Goal: Transaction & Acquisition: Subscribe to service/newsletter

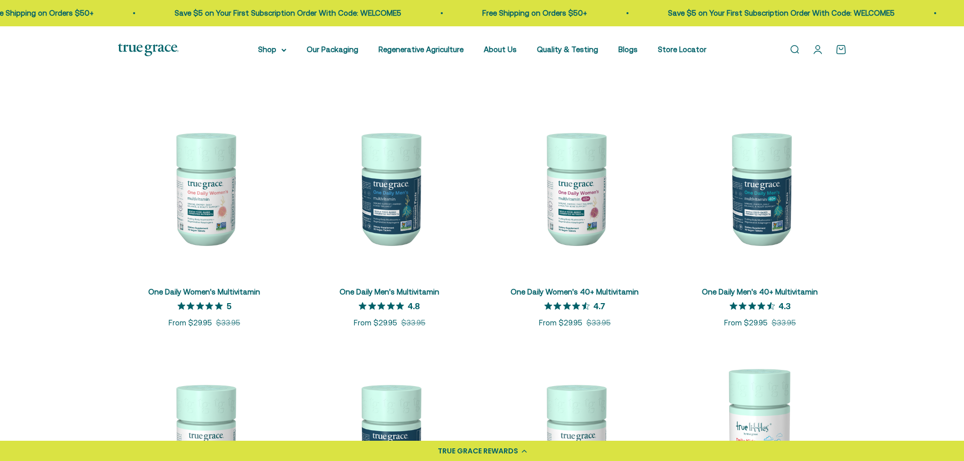
scroll to position [181, 0]
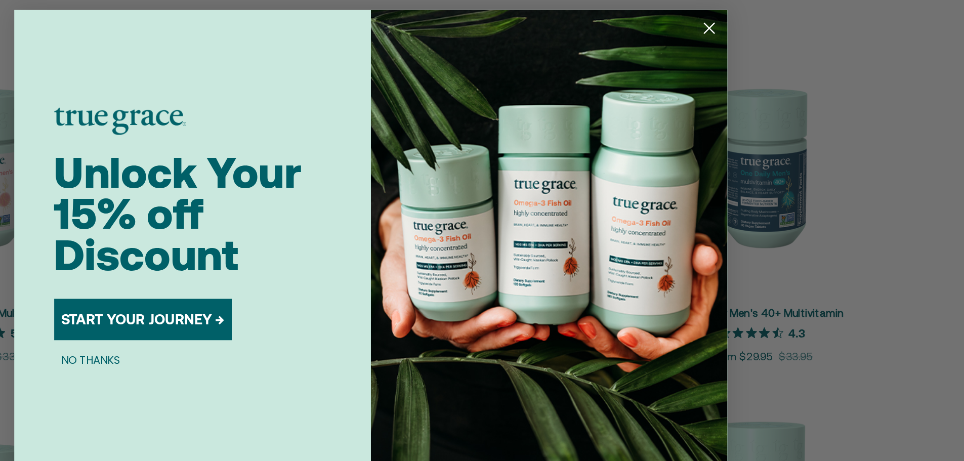
click at [725, 85] on icon "Close dialog" at bounding box center [722, 81] width 7 height 7
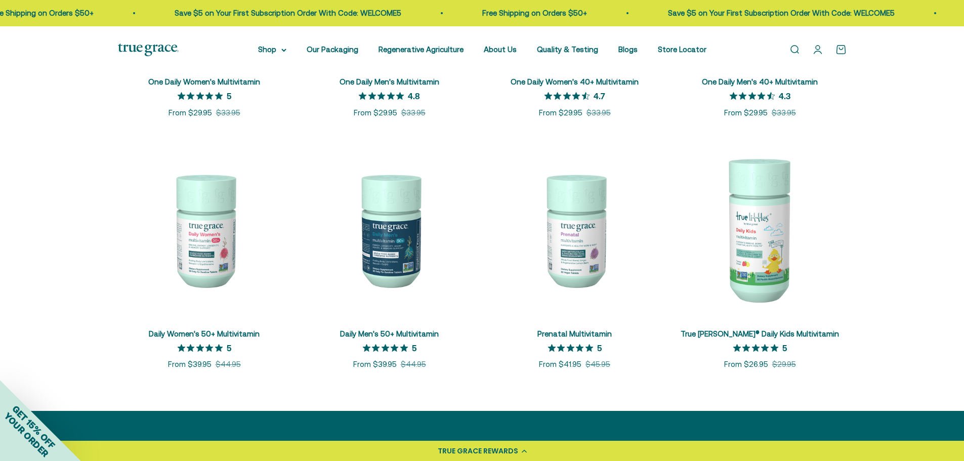
scroll to position [386, 0]
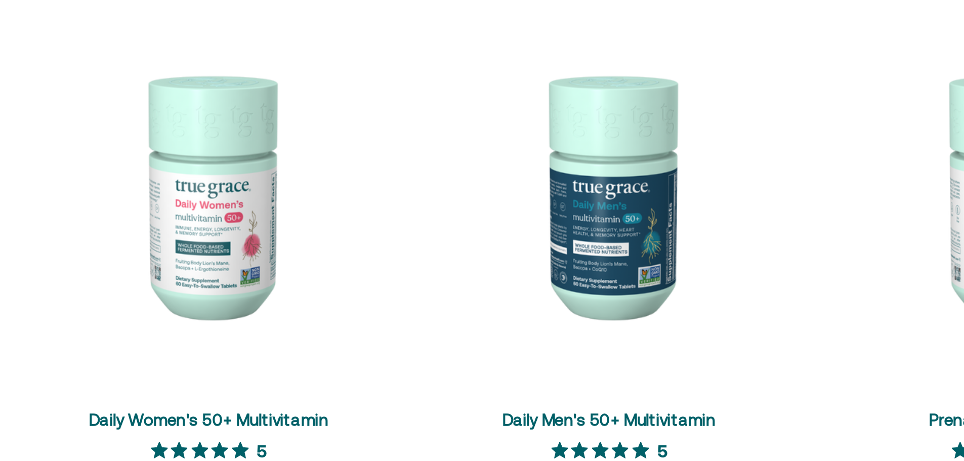
click at [201, 240] on img at bounding box center [204, 226] width 173 height 173
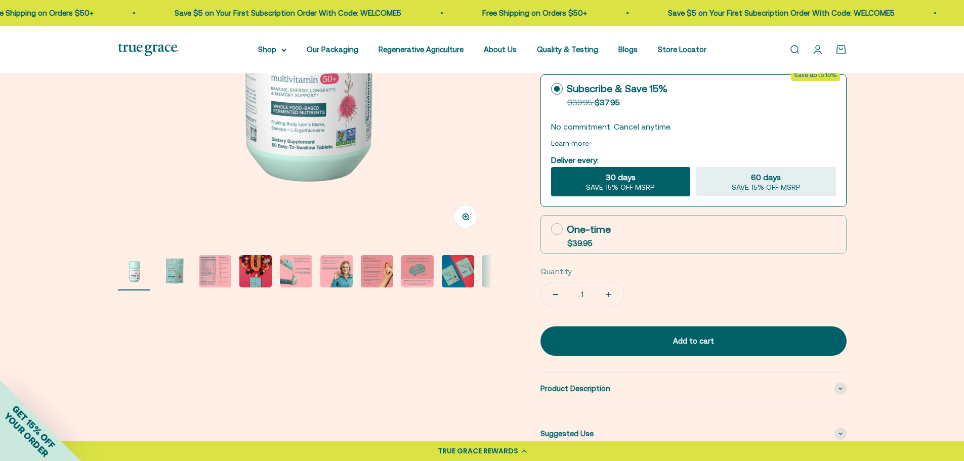
scroll to position [238, 0]
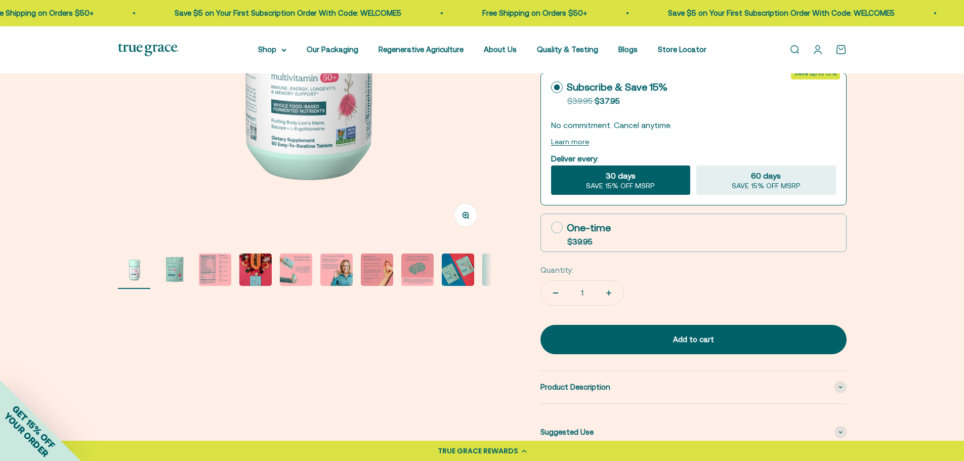
click at [180, 281] on img "Go to item 2" at bounding box center [174, 270] width 32 height 32
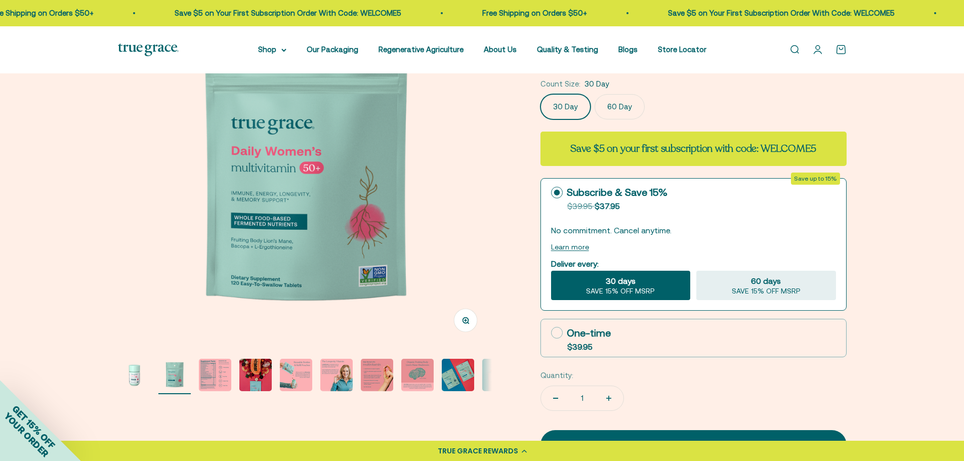
scroll to position [131, 0]
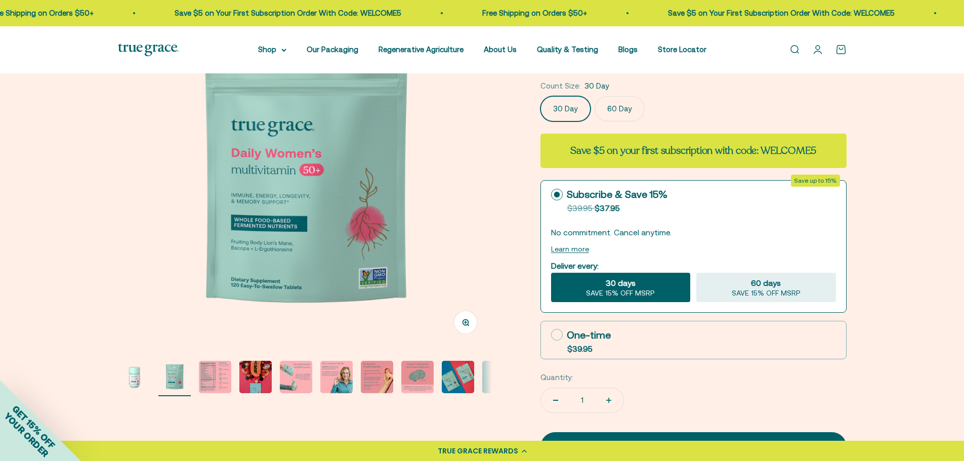
click at [219, 383] on img "Go to item 3" at bounding box center [215, 377] width 32 height 32
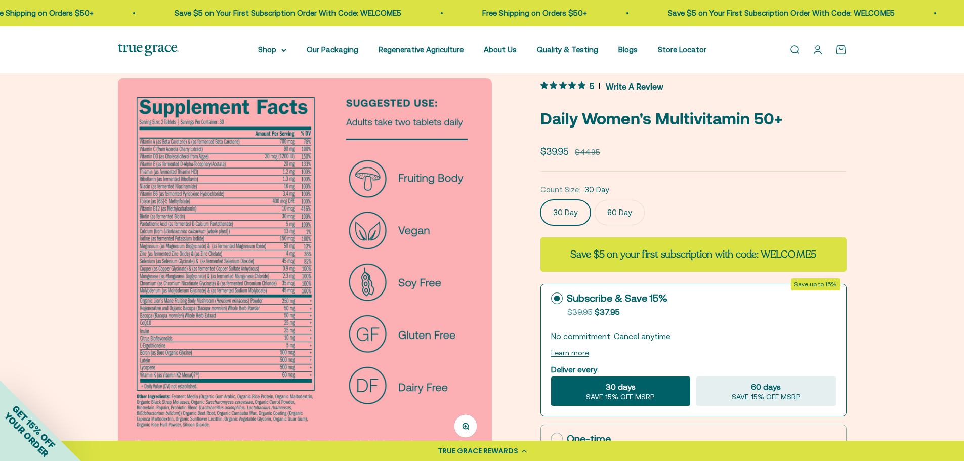
scroll to position [28, 0]
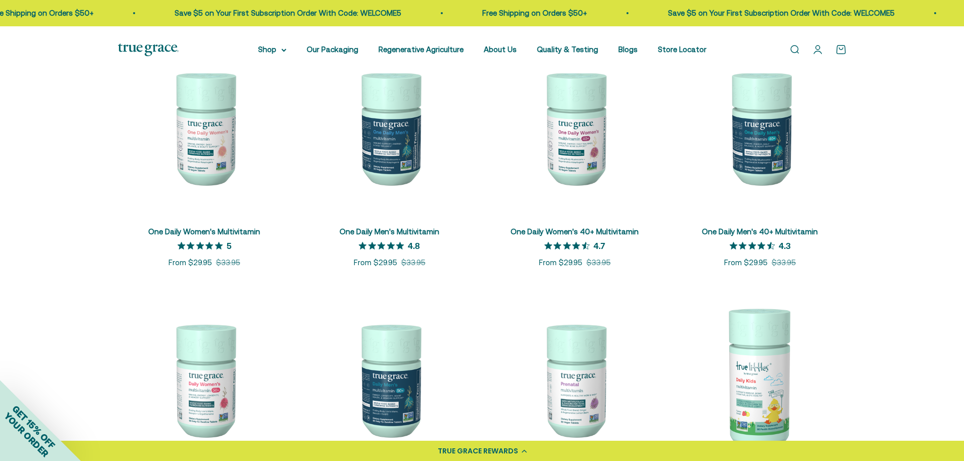
scroll to position [232, 0]
click at [267, 50] on summary "Shop" at bounding box center [272, 50] width 28 height 12
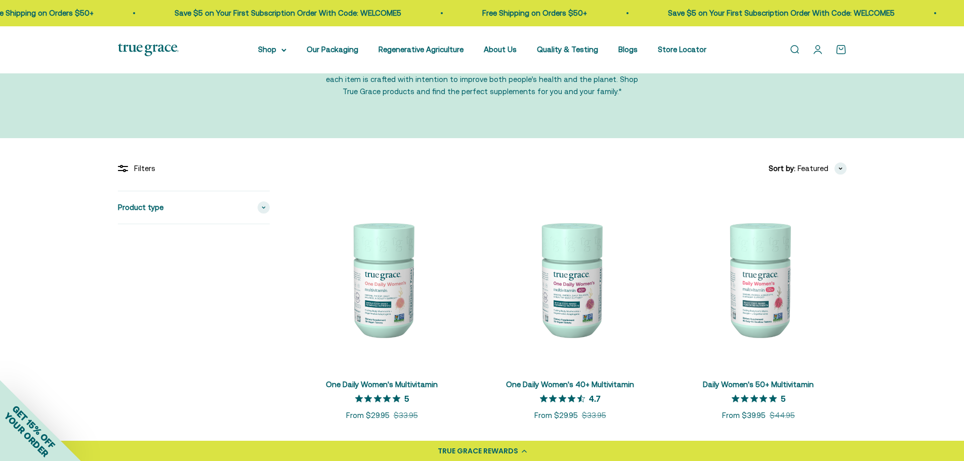
scroll to position [108, 0]
click at [828, 297] on img at bounding box center [759, 278] width 176 height 176
click at [577, 302] on img at bounding box center [570, 278] width 176 height 176
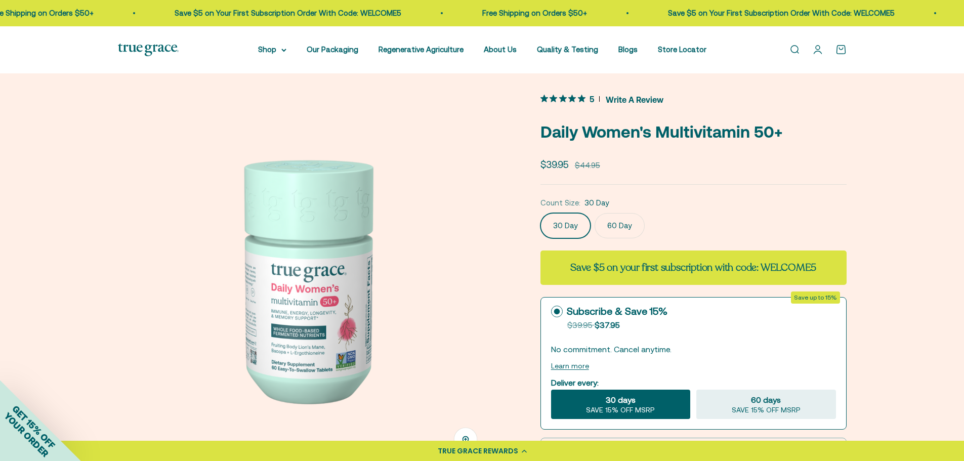
scroll to position [15, 0]
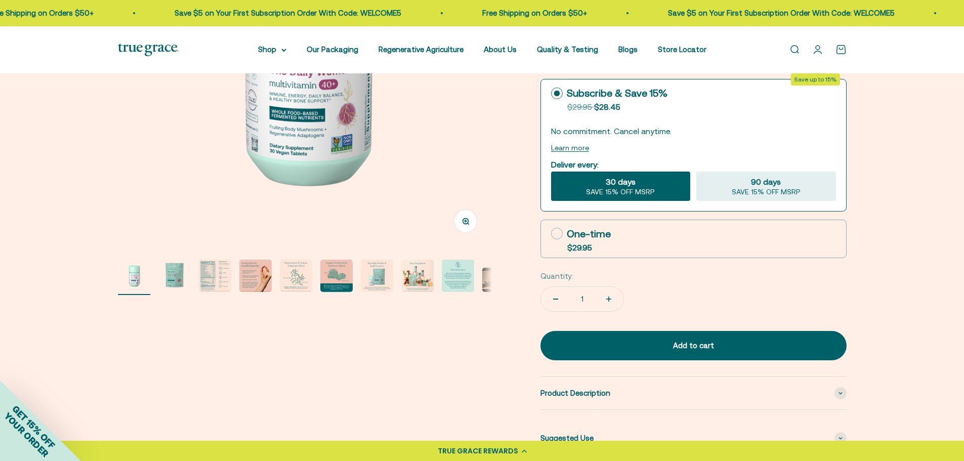
scroll to position [232, 0]
click at [177, 280] on img "Go to item 2" at bounding box center [174, 276] width 32 height 32
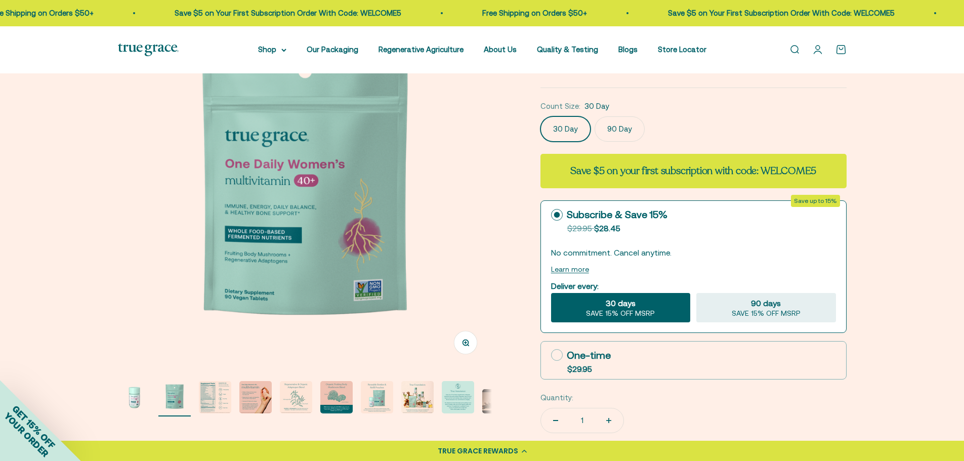
scroll to position [99, 0]
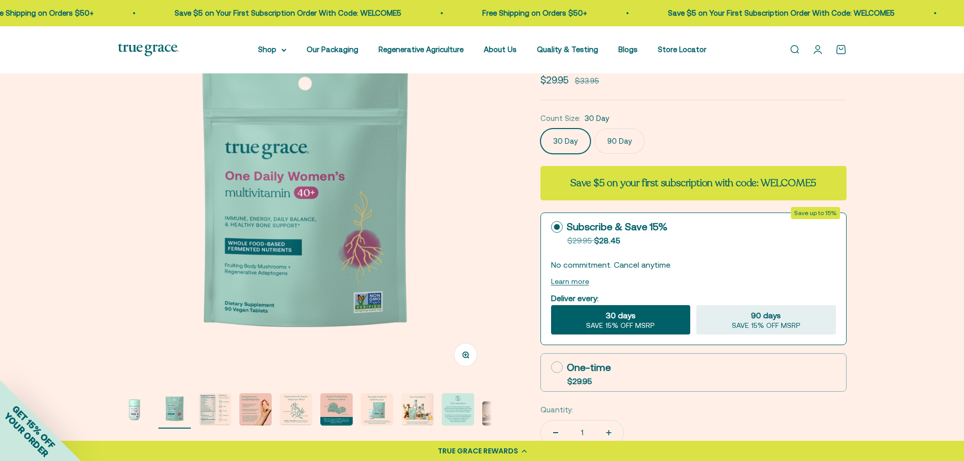
click at [215, 413] on img "Go to item 3" at bounding box center [215, 409] width 32 height 32
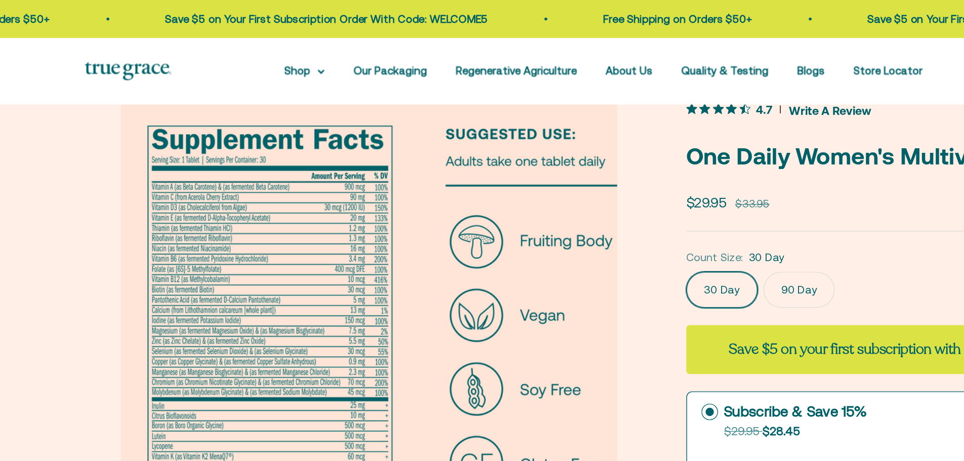
scroll to position [23, 0]
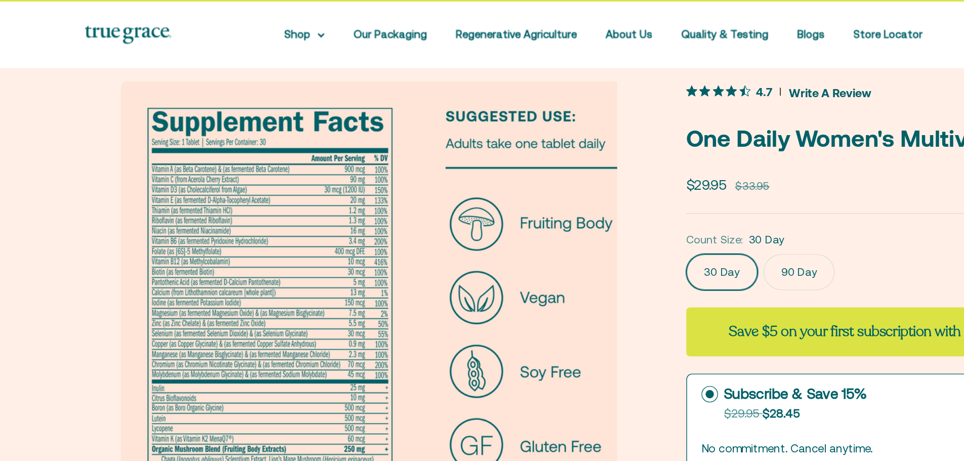
click at [712, 91] on div "4.7 Write A Review" at bounding box center [693, 89] width 306 height 15
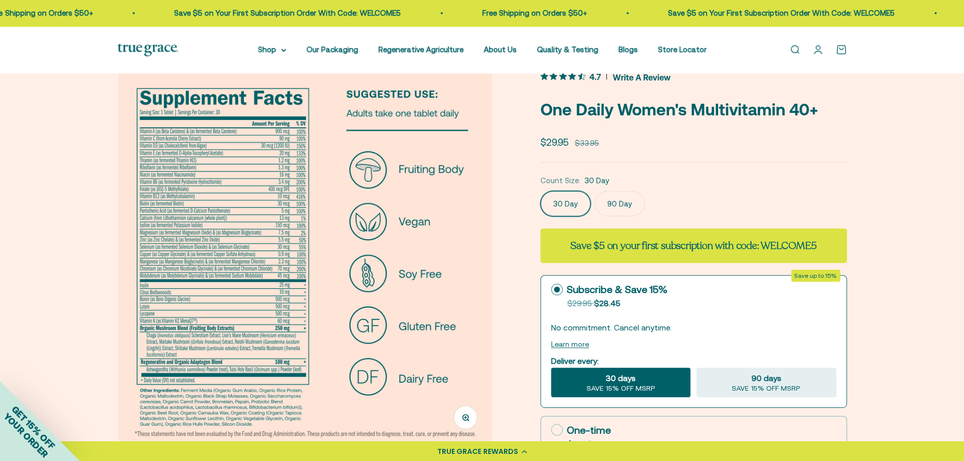
scroll to position [35, 0]
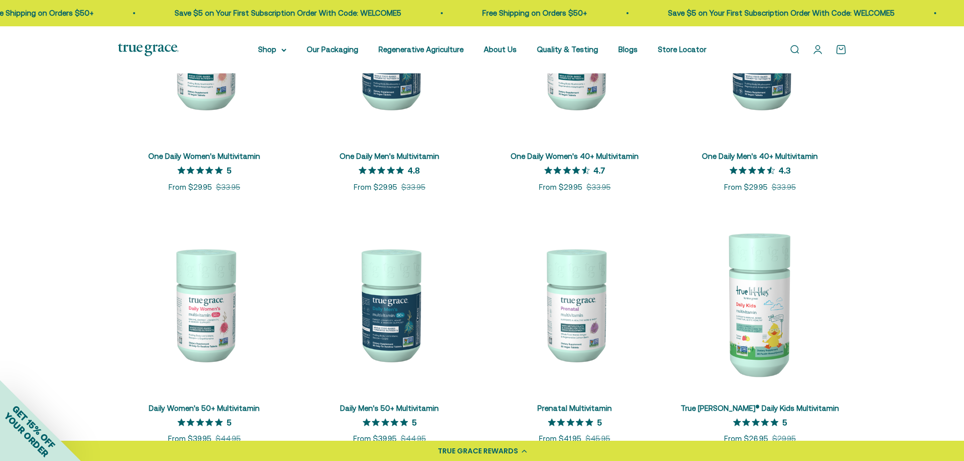
scroll to position [311, 0]
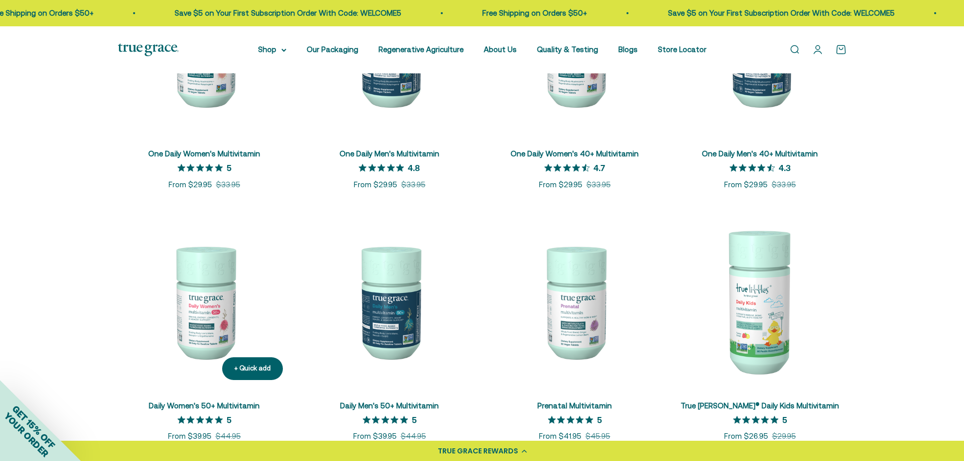
click at [199, 320] on img at bounding box center [204, 301] width 173 height 173
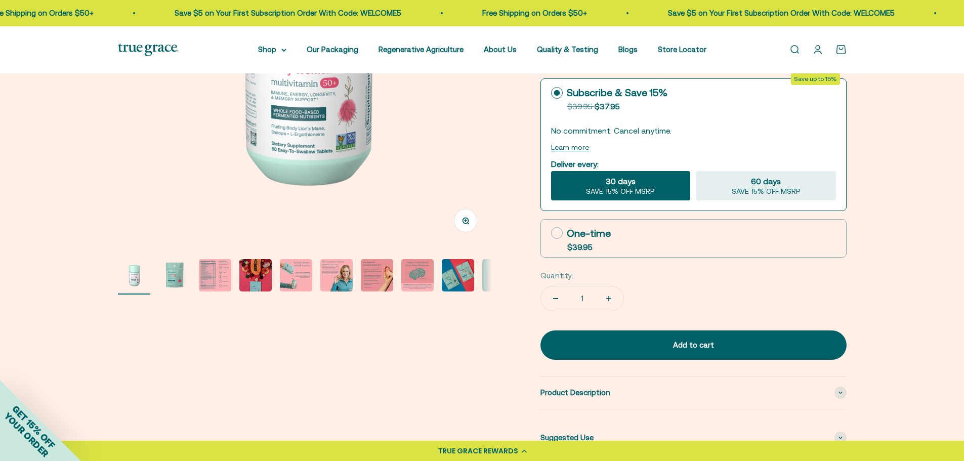
scroll to position [255, 0]
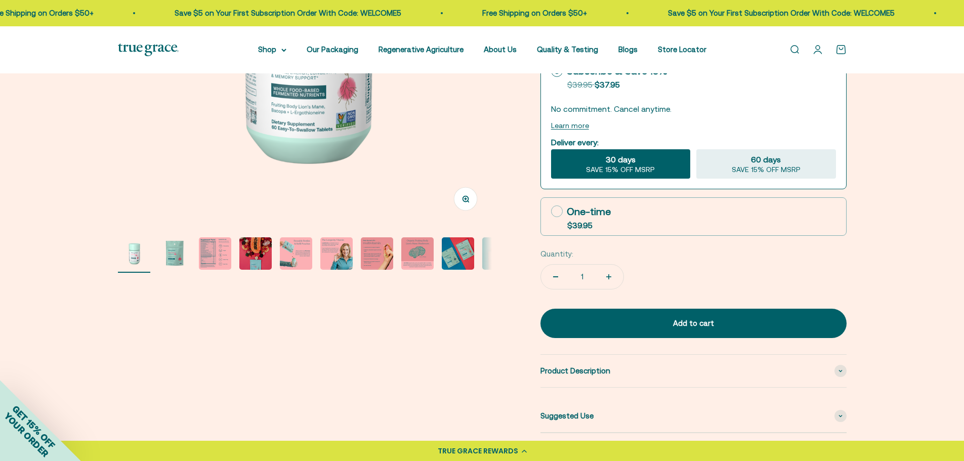
click at [221, 272] on button "Go to item 3" at bounding box center [215, 254] width 32 height 35
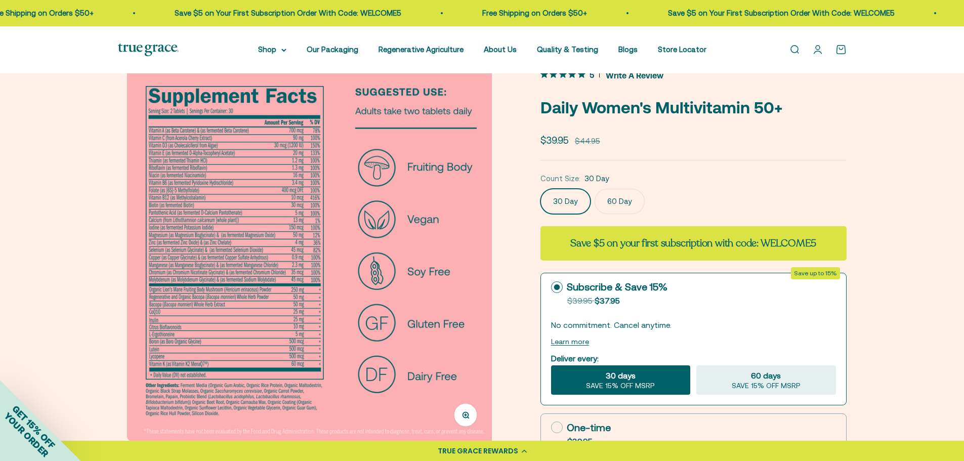
scroll to position [38, 0]
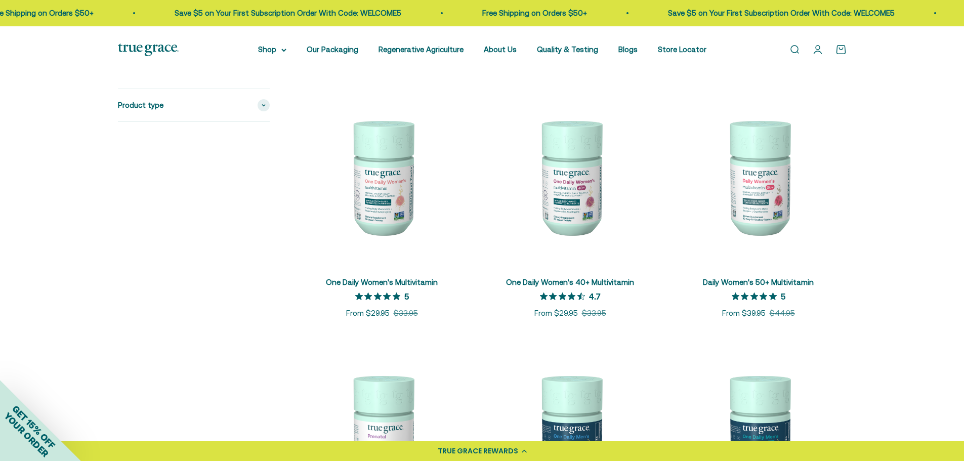
scroll to position [211, 0]
click at [584, 233] on img at bounding box center [570, 176] width 176 height 176
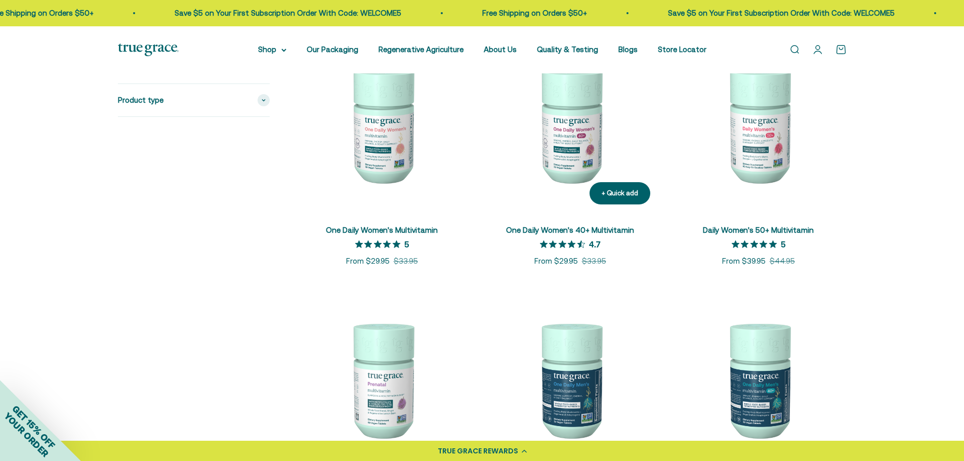
scroll to position [264, 0]
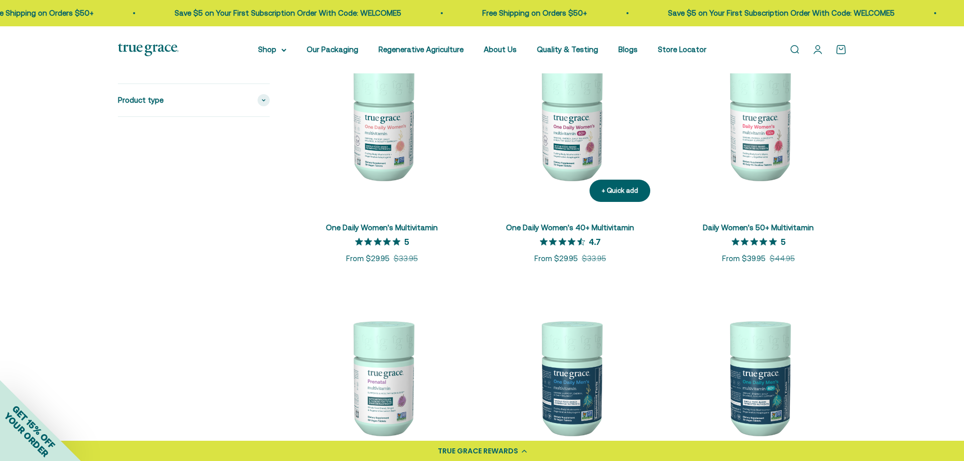
click at [584, 174] on img at bounding box center [570, 122] width 176 height 176
click at [772, 167] on img at bounding box center [759, 122] width 176 height 176
click at [562, 145] on img at bounding box center [570, 122] width 176 height 176
click at [562, 149] on img at bounding box center [570, 122] width 176 height 176
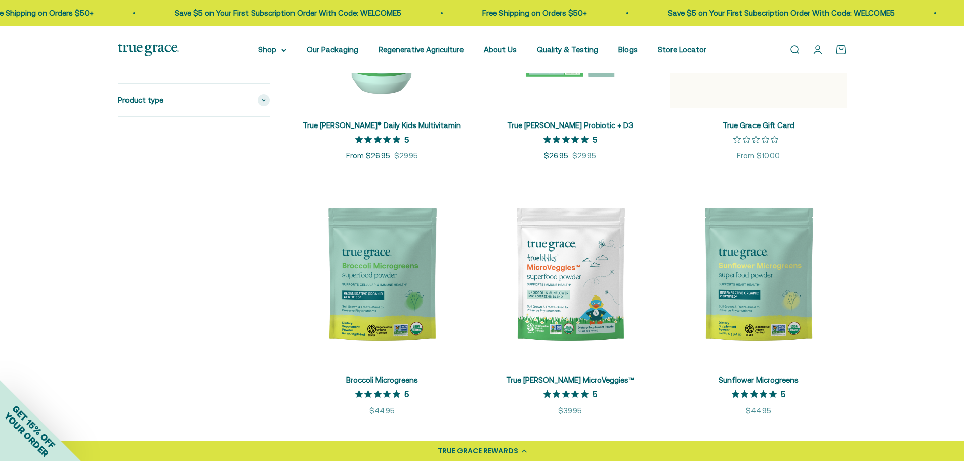
scroll to position [1643, 0]
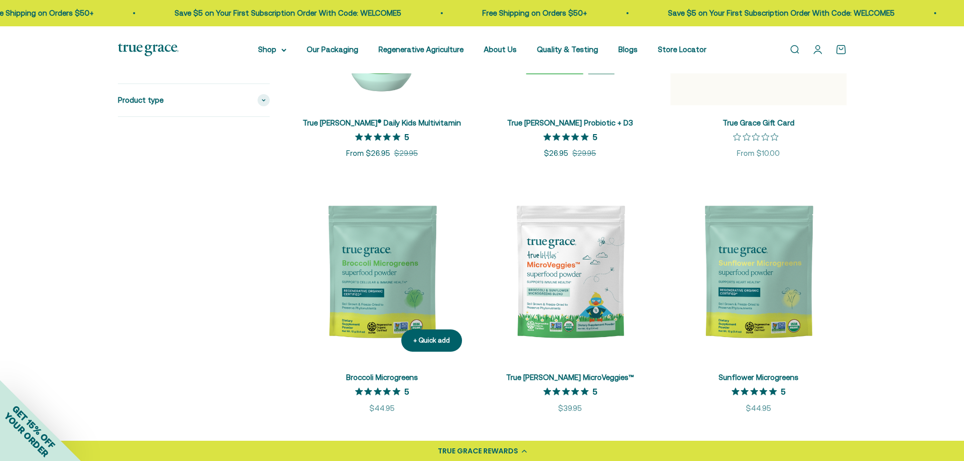
click at [345, 306] on img at bounding box center [382, 272] width 176 height 176
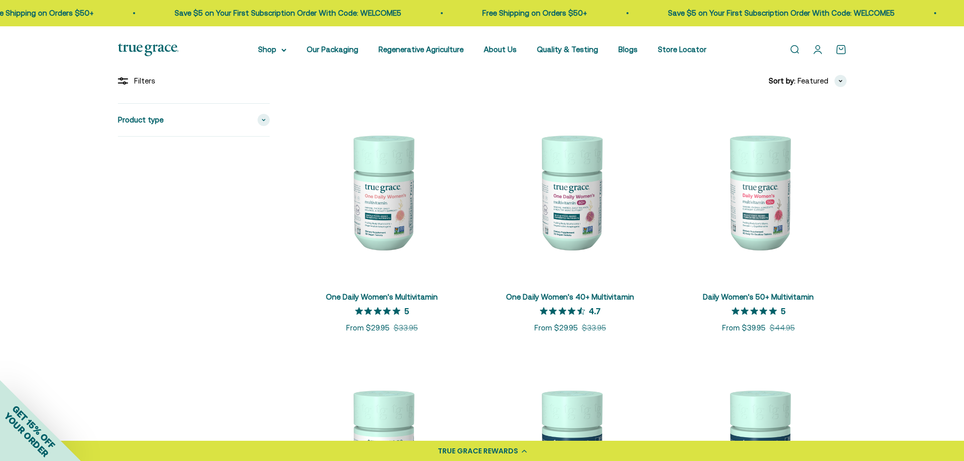
scroll to position [193, 0]
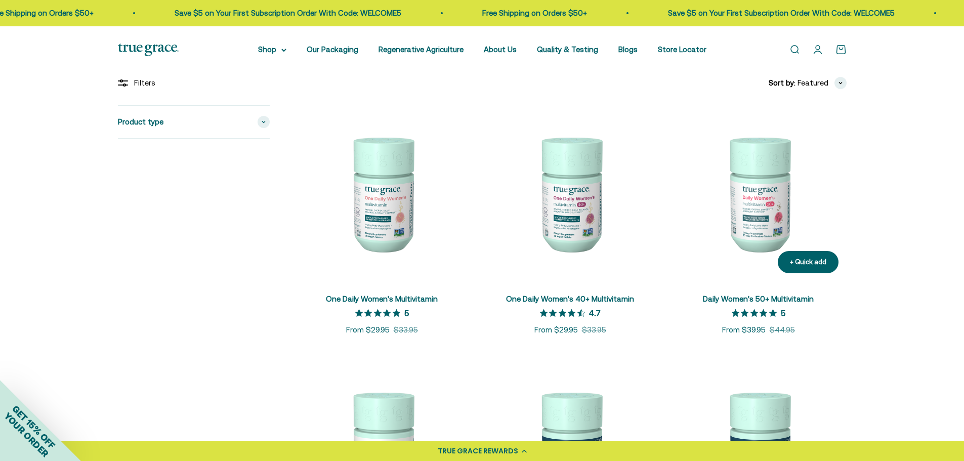
click at [772, 187] on img at bounding box center [759, 193] width 176 height 176
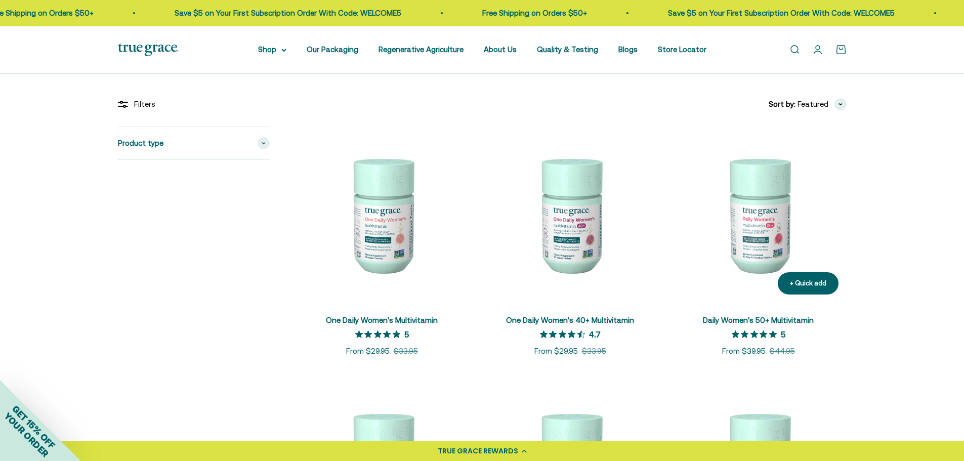
scroll to position [170, 0]
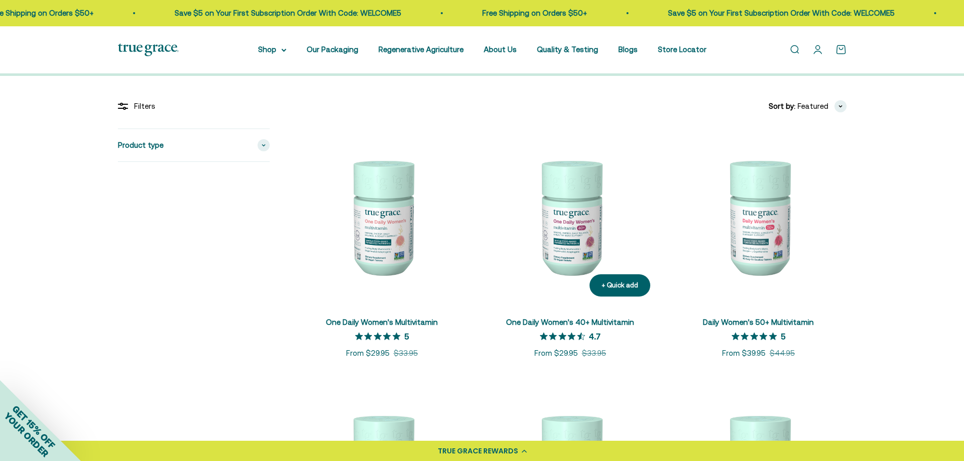
click at [587, 236] on img at bounding box center [570, 217] width 176 height 176
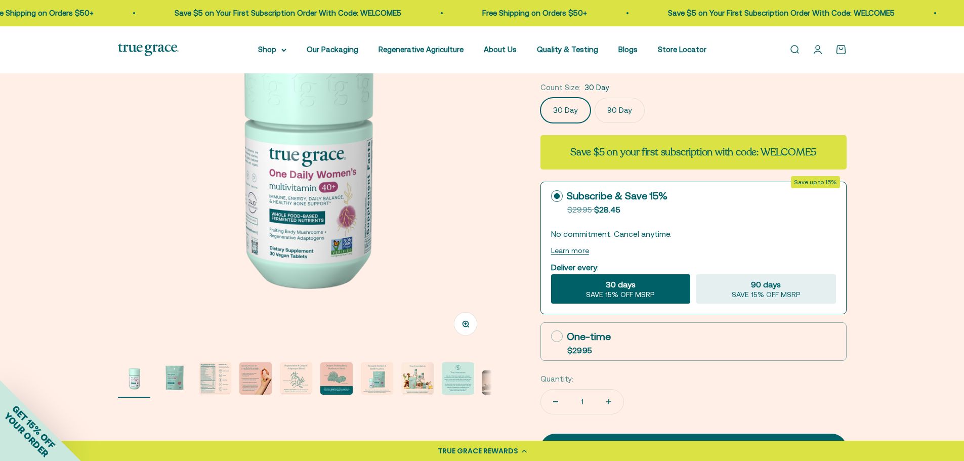
scroll to position [188, 0]
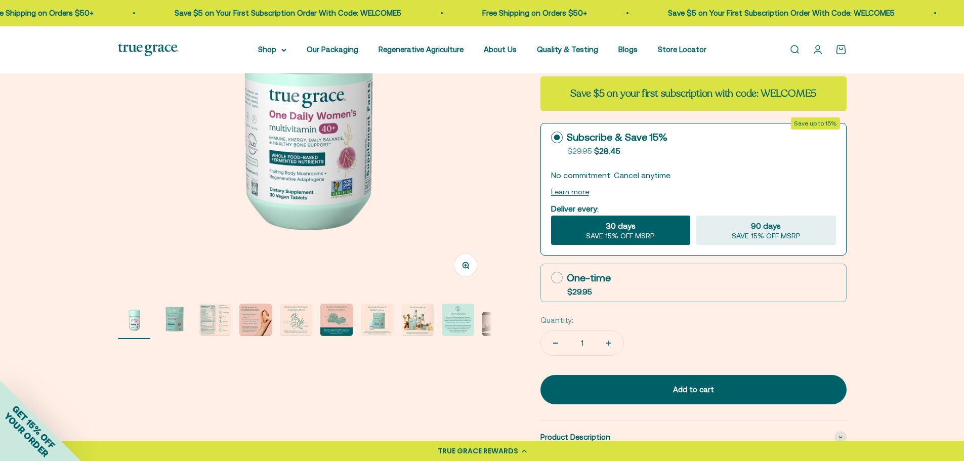
click at [217, 322] on img "Go to item 3" at bounding box center [215, 320] width 32 height 32
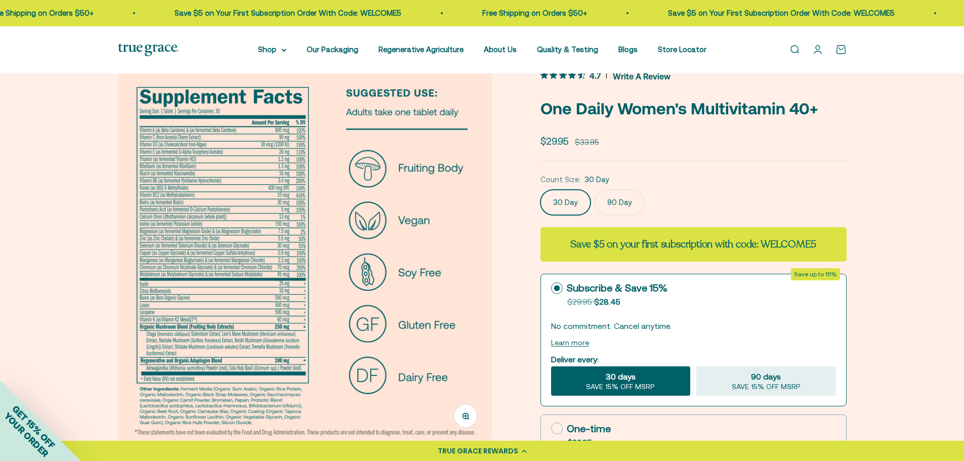
scroll to position [39, 0]
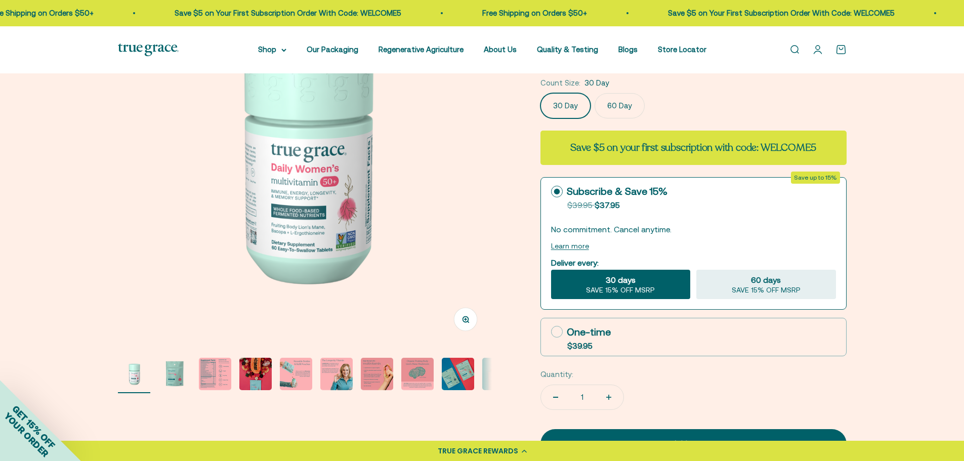
scroll to position [135, 0]
click at [219, 378] on img "Go to item 3" at bounding box center [215, 373] width 32 height 32
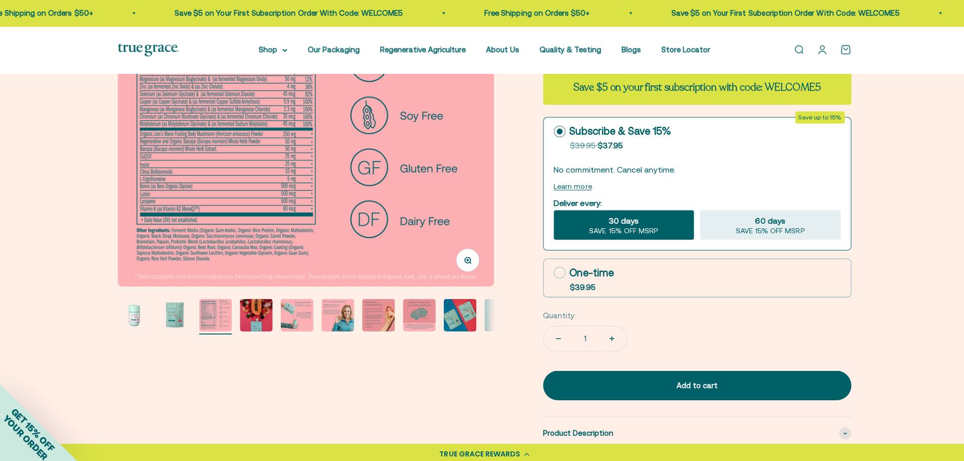
scroll to position [193, 0]
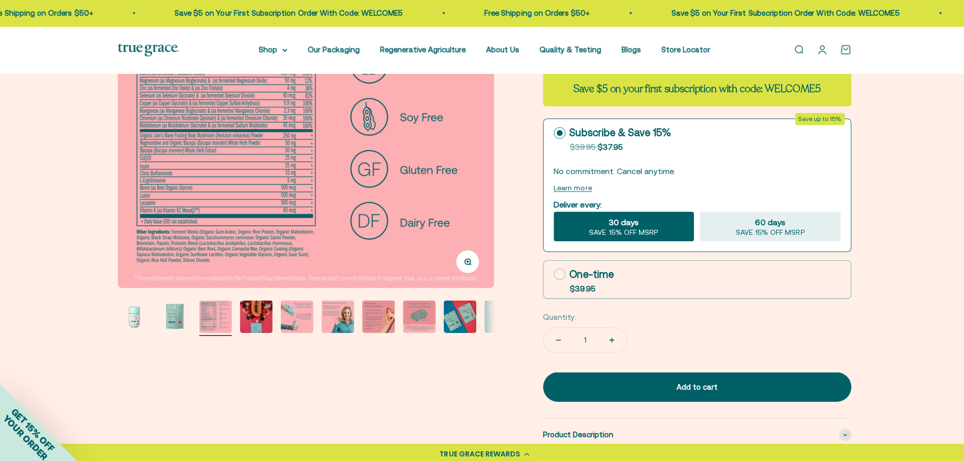
click at [140, 316] on img "Go to item 1" at bounding box center [134, 315] width 32 height 32
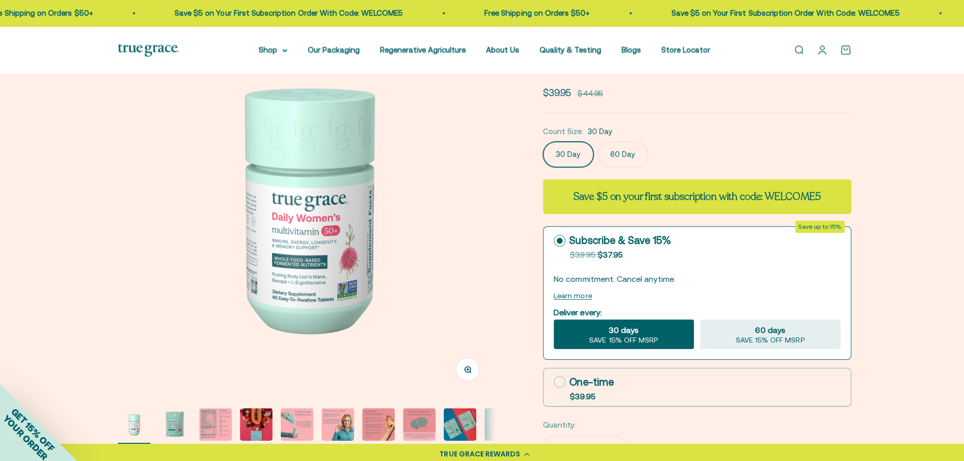
scroll to position [86, 0]
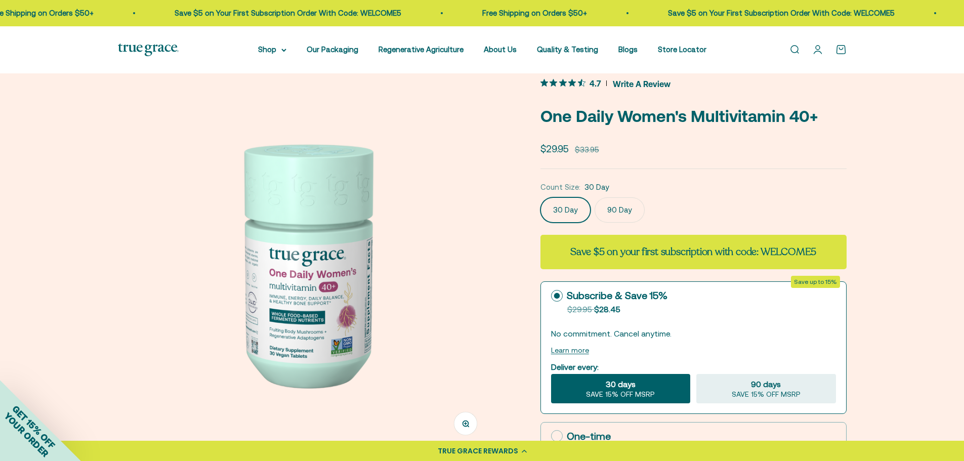
scroll to position [34, 0]
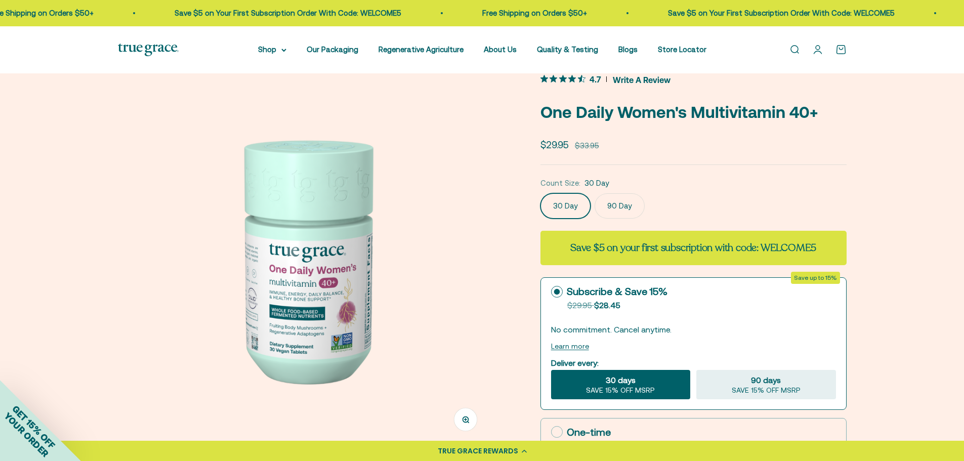
click at [916, 317] on div "Zoom Go to item 1 Go to item 2 Go to item 3 Go to item 4 Go to item 5 Go to ite…" at bounding box center [482, 436] width 964 height 795
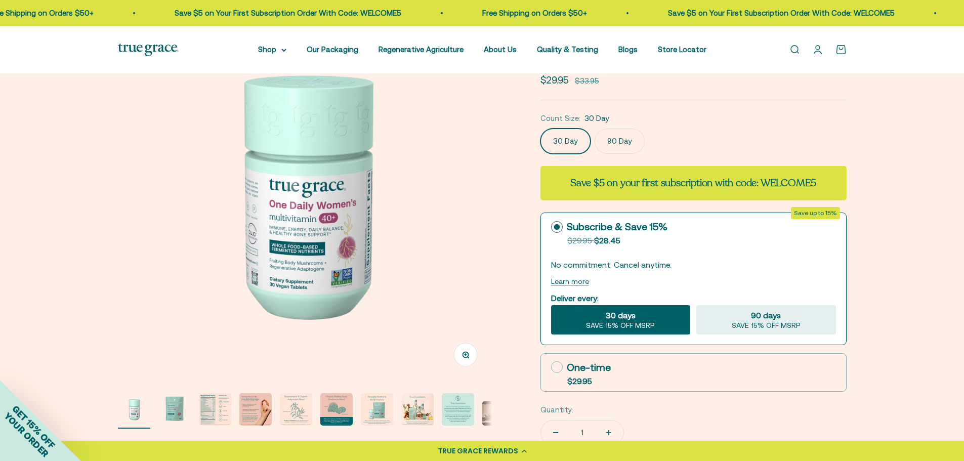
scroll to position [102, 0]
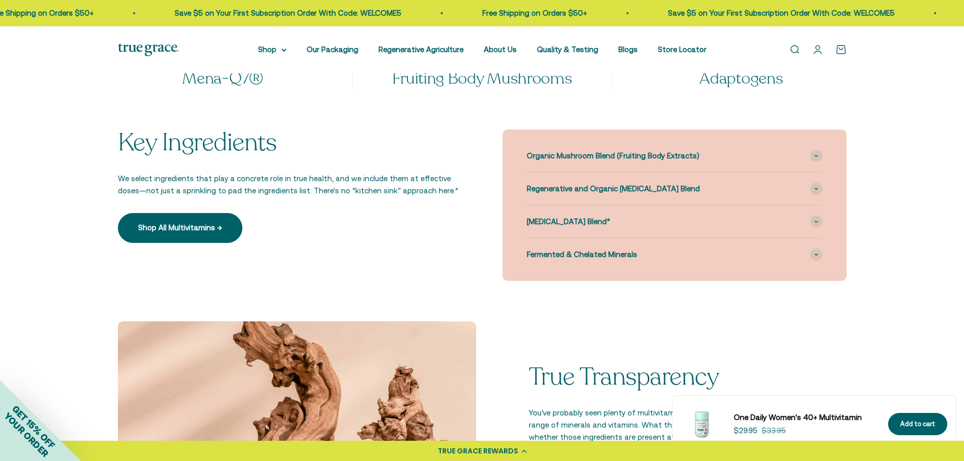
scroll to position [971, 0]
click at [814, 228] on div "[MEDICAL_DATA] Blend*" at bounding box center [675, 222] width 296 height 32
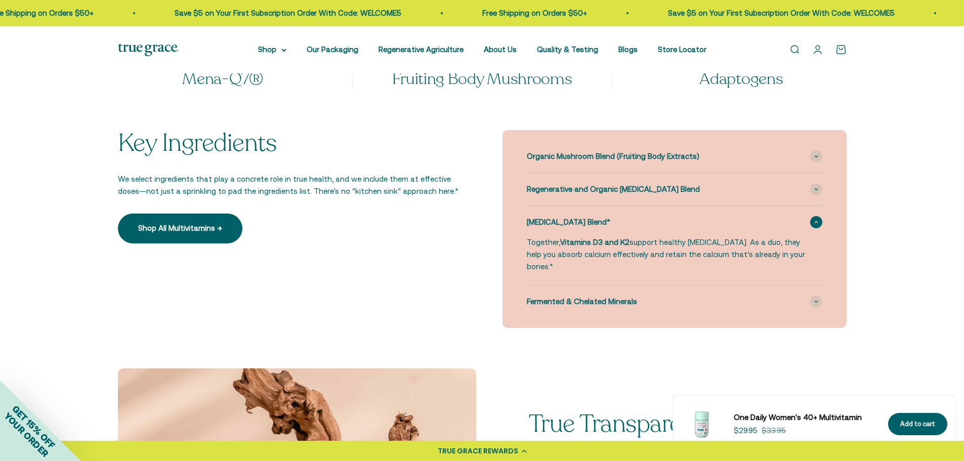
click at [820, 236] on div "[MEDICAL_DATA] Blend*" at bounding box center [675, 222] width 296 height 32
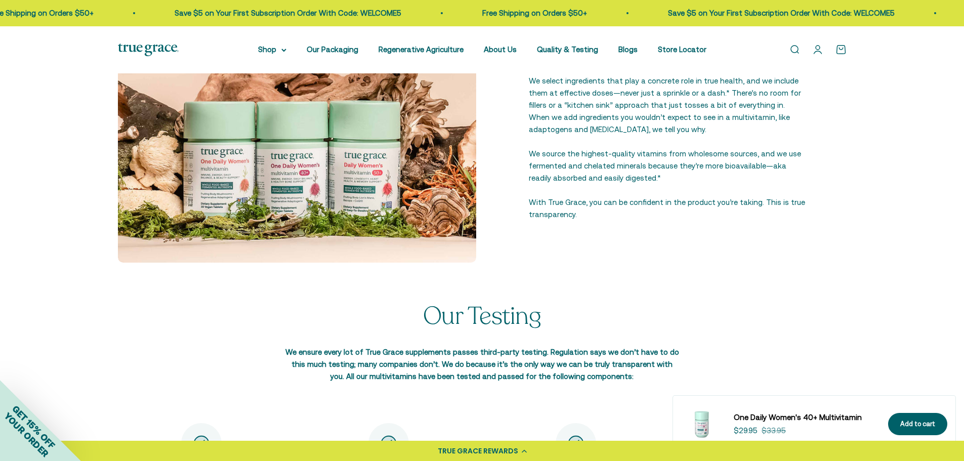
scroll to position [1394, 0]
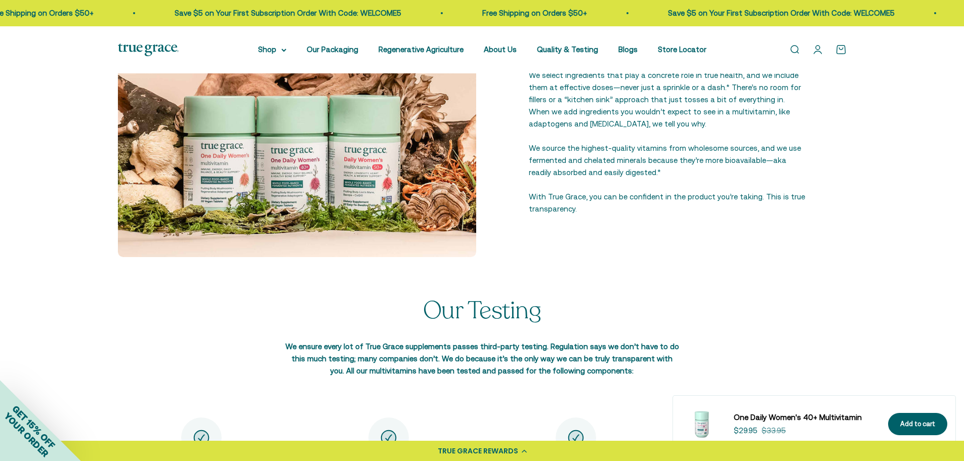
click at [900, 206] on div "True Transparency You’ve probably seen plenty of multivitamins out there. They …" at bounding box center [482, 98] width 964 height 399
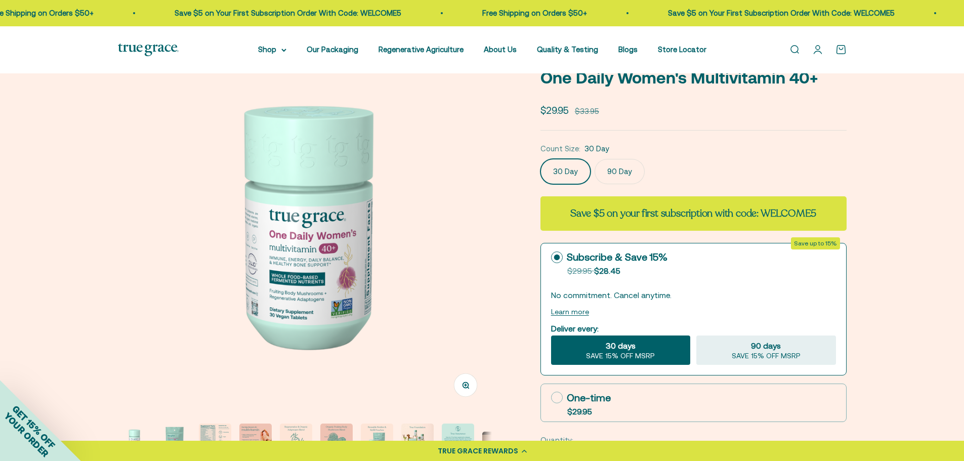
scroll to position [0, 0]
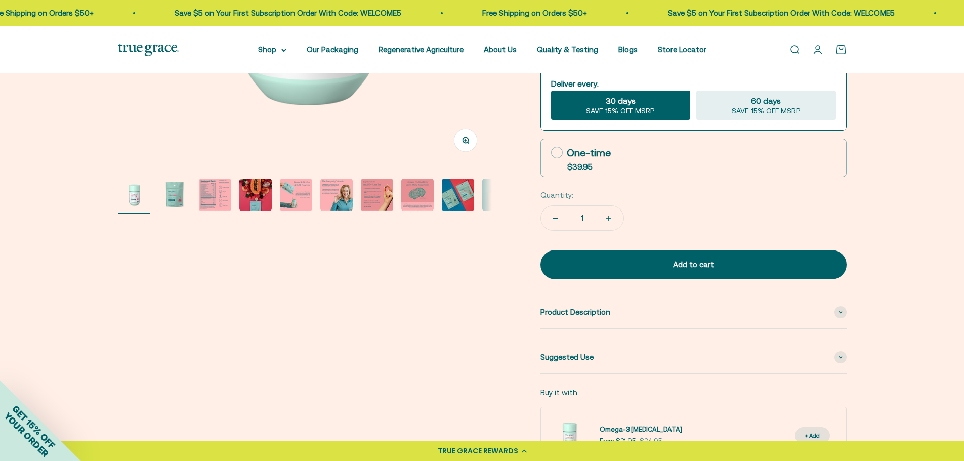
scroll to position [314, 0]
click at [178, 202] on img "Go to item 2" at bounding box center [174, 194] width 32 height 32
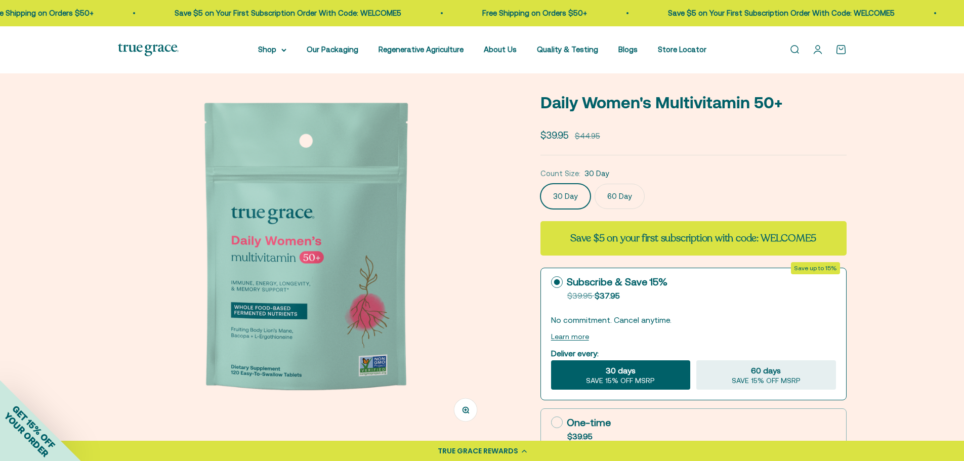
scroll to position [38, 0]
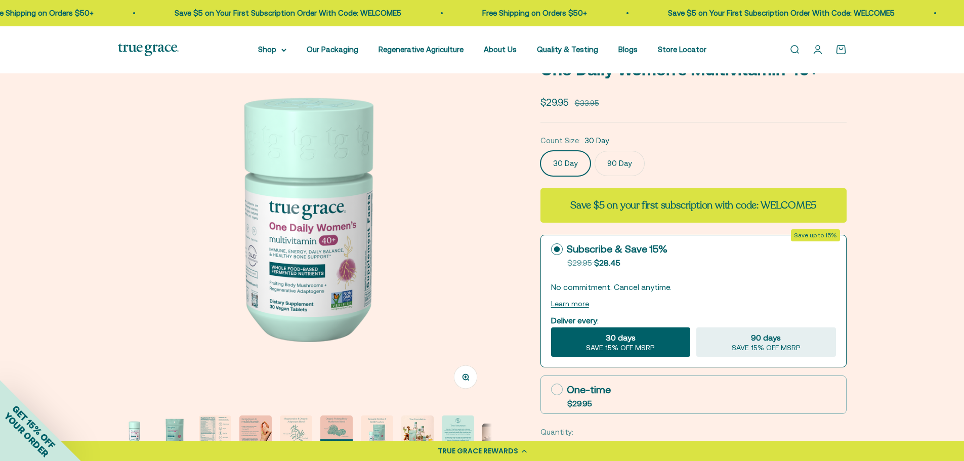
scroll to position [76, 0]
click at [800, 354] on div "90 days SAVE 15% OFF MSRP" at bounding box center [765, 342] width 139 height 29
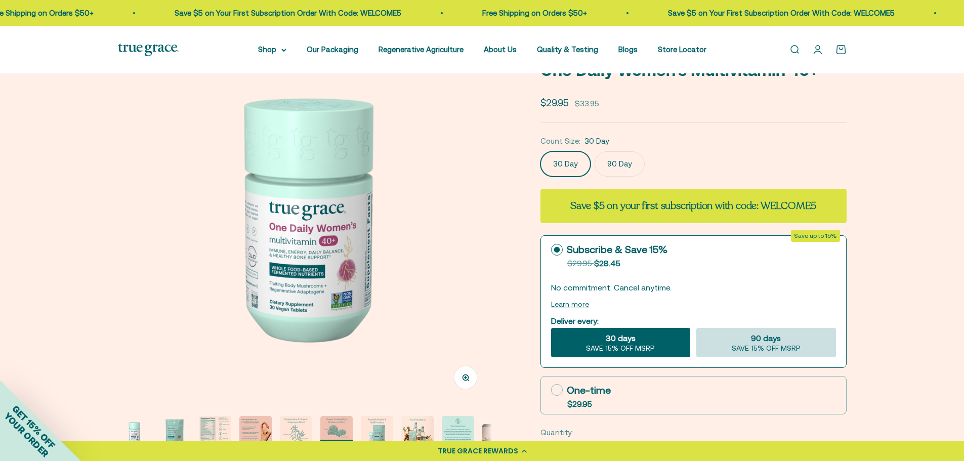
click at [696, 328] on input "90 days SAVE 15% OFF MSRP" at bounding box center [696, 327] width 1 height 1
radio input "true"
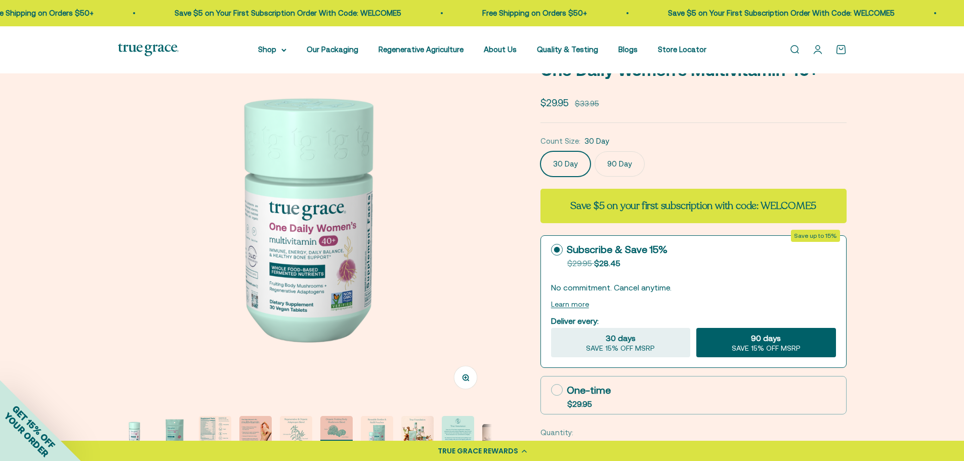
click at [751, 343] on div "90 days SAVE 15% OFF MSRP" at bounding box center [765, 342] width 139 height 29
click at [696, 328] on input "90 days SAVE 15% OFF MSRP" at bounding box center [696, 327] width 1 height 1
click at [628, 168] on label "90 Day" at bounding box center [620, 163] width 50 height 25
click at [540, 151] on input "90 Day" at bounding box center [540, 151] width 1 height 1
